Goal: Task Accomplishment & Management: Manage account settings

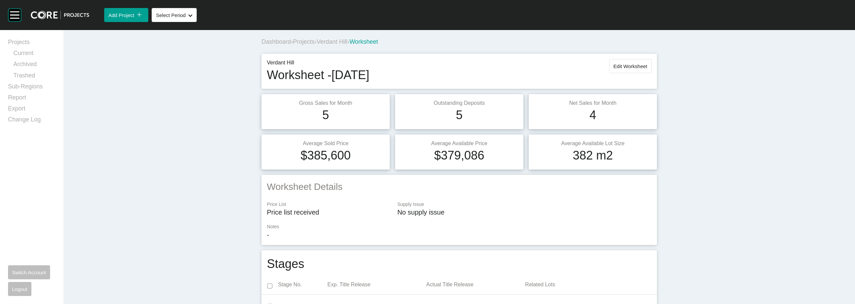
click at [338, 40] on span "Verdant Hill" at bounding box center [331, 41] width 31 height 7
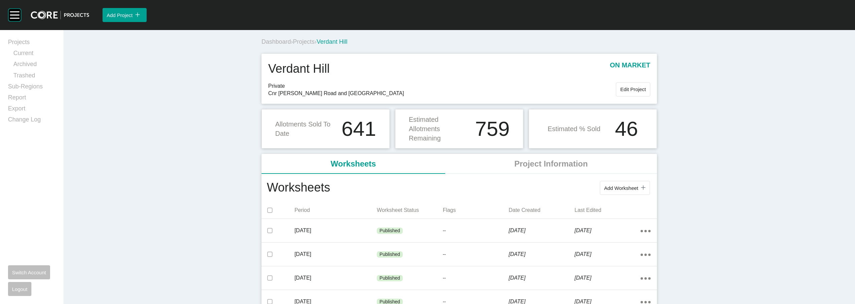
click at [299, 41] on span "Projects" at bounding box center [304, 41] width 22 height 7
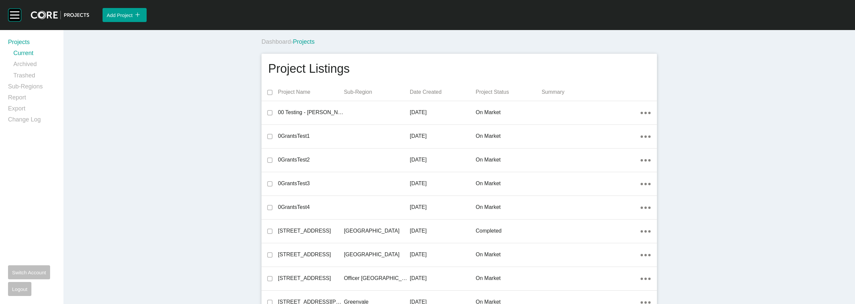
scroll to position [14845, 0]
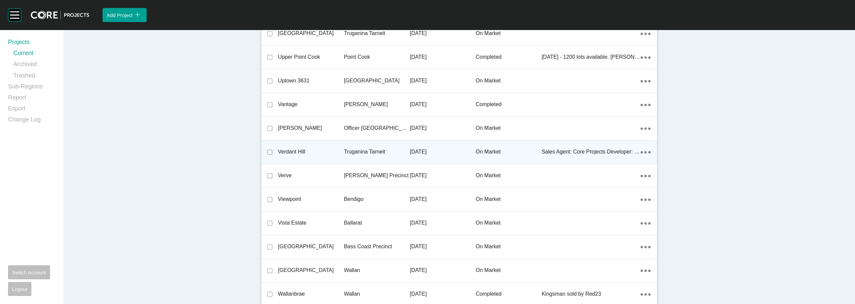
click at [295, 150] on p "Verdant Hill" at bounding box center [311, 151] width 66 height 7
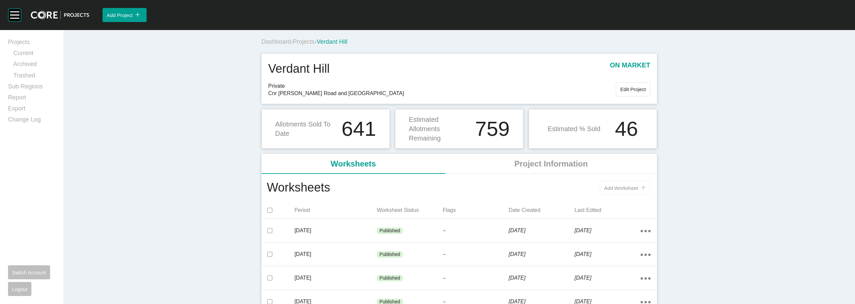
click at [480, 189] on span "Add Worksheet" at bounding box center [621, 188] width 34 height 6
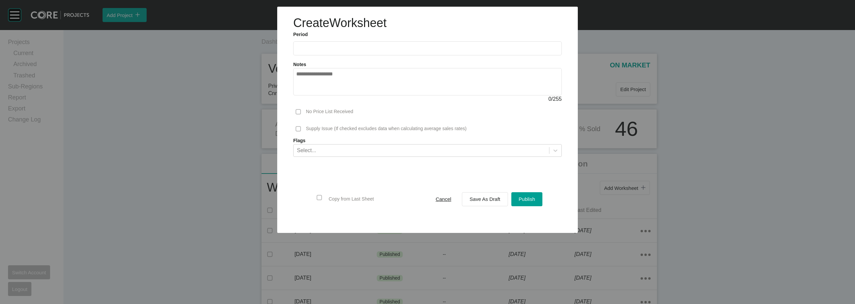
click at [316, 51] on label at bounding box center [427, 48] width 268 height 14
click at [316, 51] on input "text" at bounding box center [427, 48] width 262 height 6
click at [328, 100] on li "Aug" at bounding box center [328, 96] width 22 height 11
type input "**********"
click at [445, 200] on span "Cancel" at bounding box center [443, 199] width 16 height 6
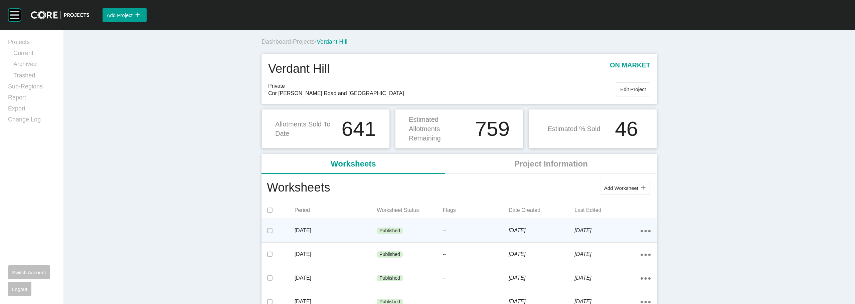
click at [451, 231] on p "--" at bounding box center [476, 231] width 66 height 7
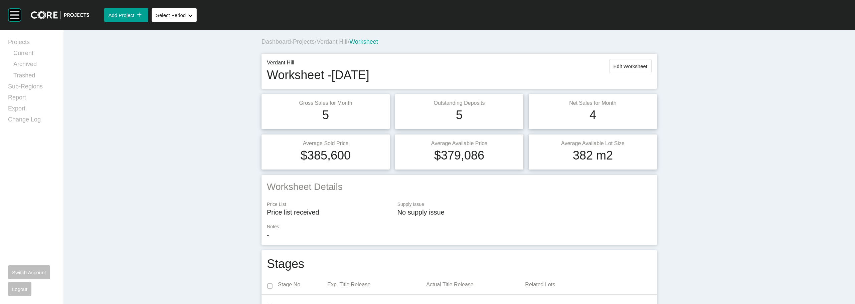
click at [327, 41] on span "Verdant Hill" at bounding box center [331, 41] width 31 height 7
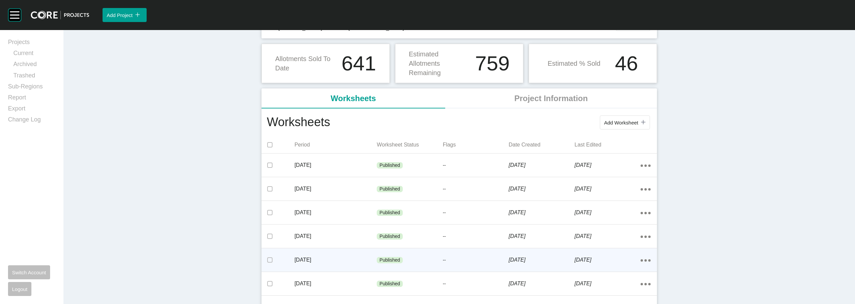
scroll to position [134, 0]
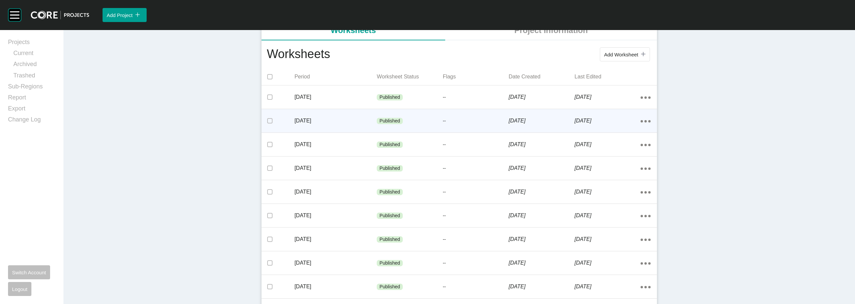
click at [425, 120] on div "Published" at bounding box center [410, 121] width 66 height 20
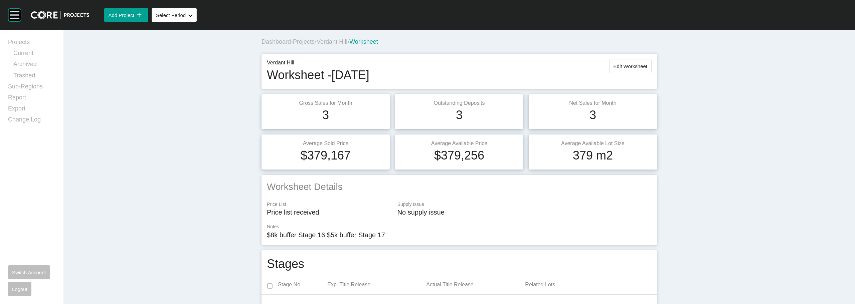
click at [331, 39] on span "Verdant Hill" at bounding box center [331, 41] width 31 height 7
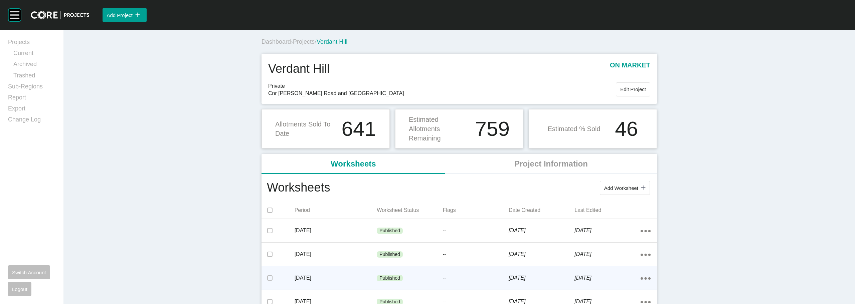
click at [410, 244] on div "Published" at bounding box center [410, 278] width 66 height 20
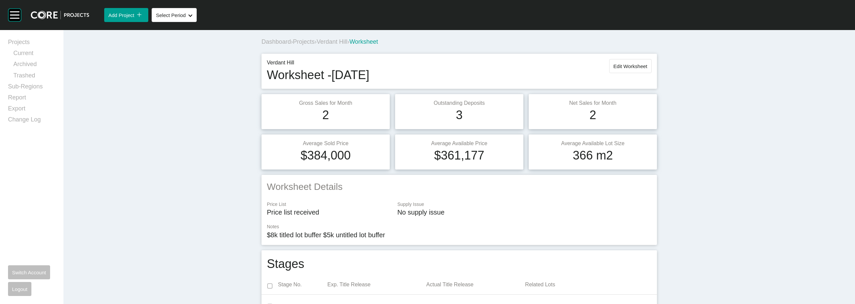
click at [335, 43] on span "Verdant Hill" at bounding box center [331, 41] width 31 height 7
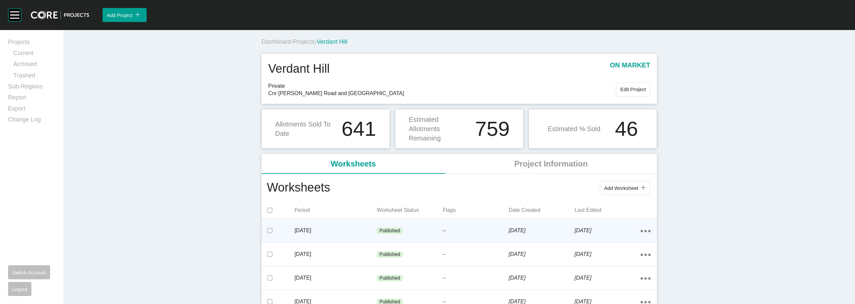
click at [355, 225] on div "[DATE]" at bounding box center [335, 230] width 82 height 21
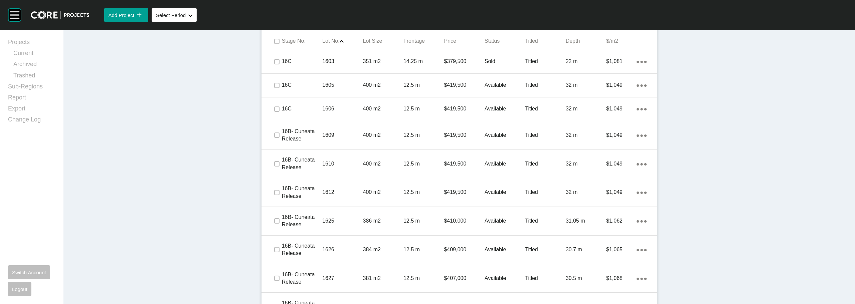
scroll to position [634, 0]
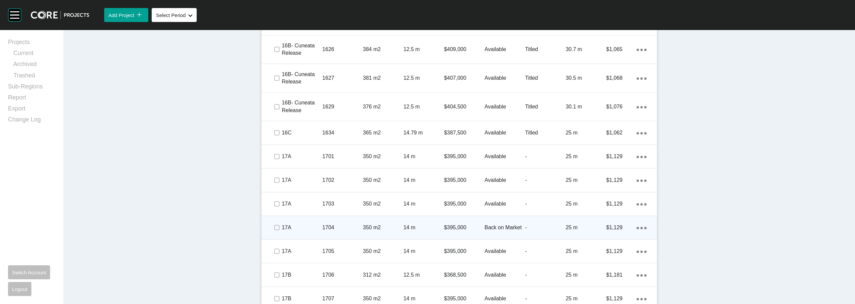
click at [480, 226] on p "Back on Market" at bounding box center [504, 227] width 40 height 7
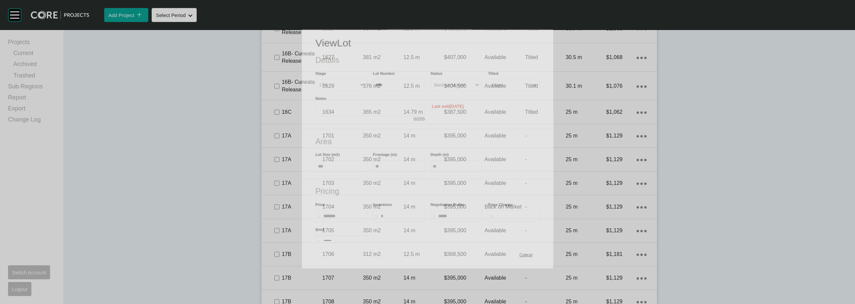
scroll to position [614, 0]
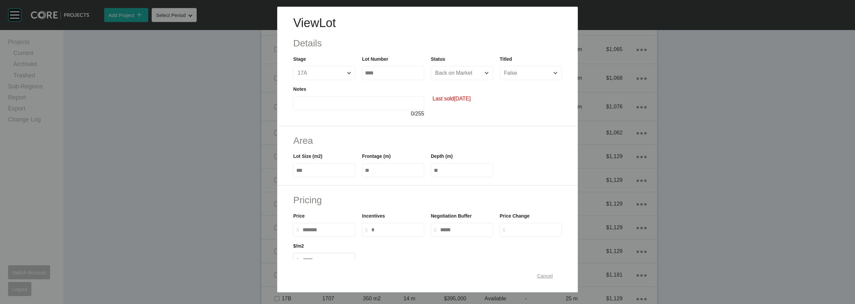
click at [480, 244] on span "Cancel" at bounding box center [545, 276] width 16 height 6
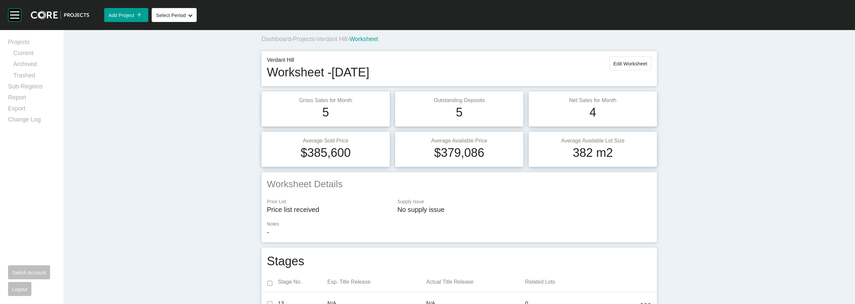
scroll to position [0, 0]
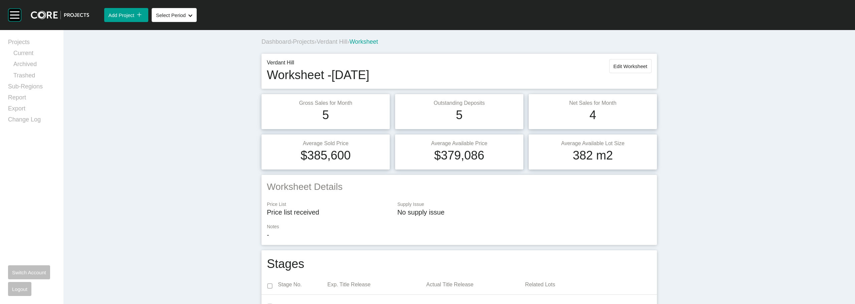
click at [341, 40] on span "Verdant Hill" at bounding box center [331, 41] width 31 height 7
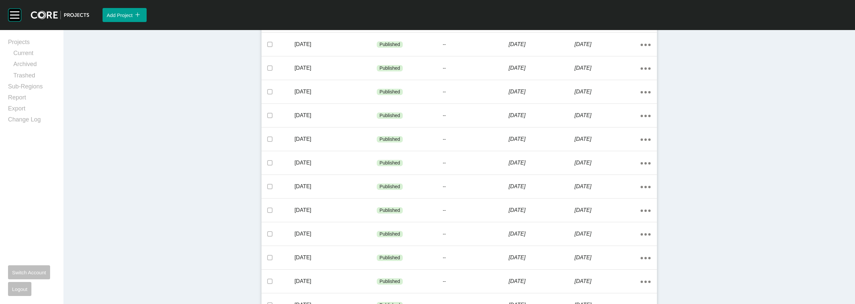
scroll to position [100, 0]
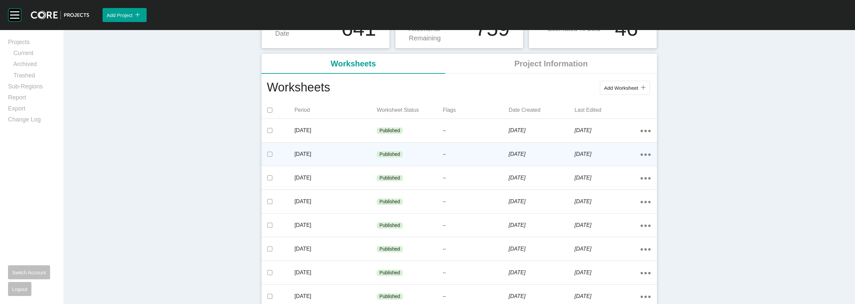
click at [425, 150] on div "Published" at bounding box center [410, 155] width 66 height 20
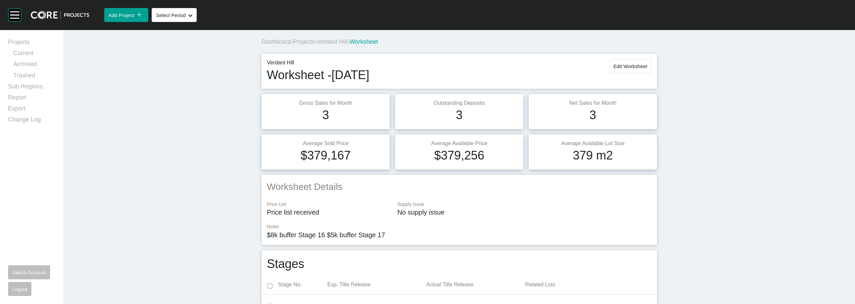
click at [332, 35] on div "Dashboard › Projects › Verdant Hill › Worksheet" at bounding box center [460, 42] width 398 height 18
click at [335, 37] on div "Dashboard › Projects › Verdant Hill › Worksheet" at bounding box center [460, 42] width 398 height 18
click at [338, 39] on span "Verdant Hill" at bounding box center [331, 41] width 31 height 7
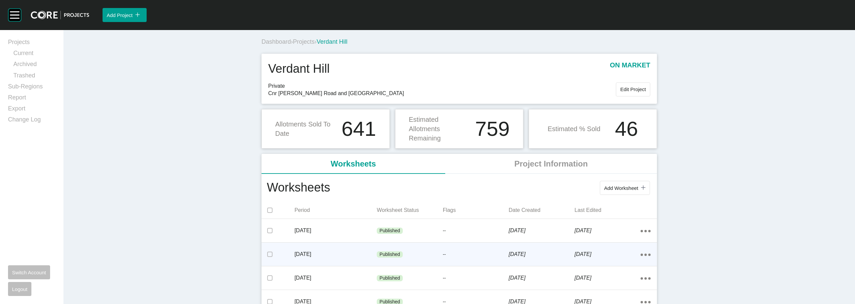
click at [386, 244] on p "Published" at bounding box center [389, 254] width 21 height 7
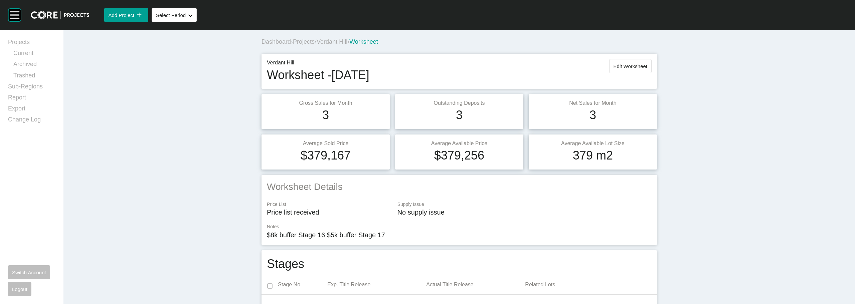
click at [341, 40] on span "Verdant Hill" at bounding box center [331, 41] width 31 height 7
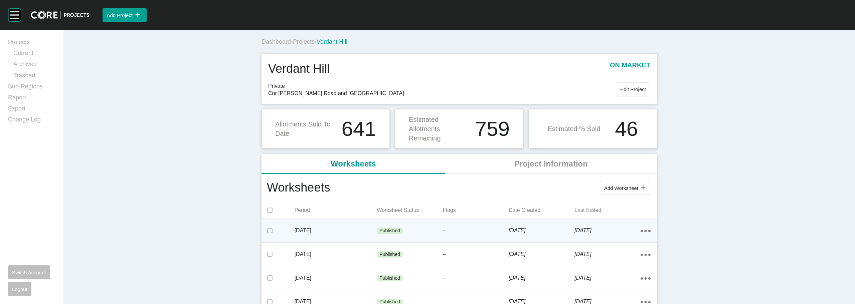
click at [393, 227] on div "Published" at bounding box center [410, 231] width 66 height 20
